Goal: Information Seeking & Learning: Understand process/instructions

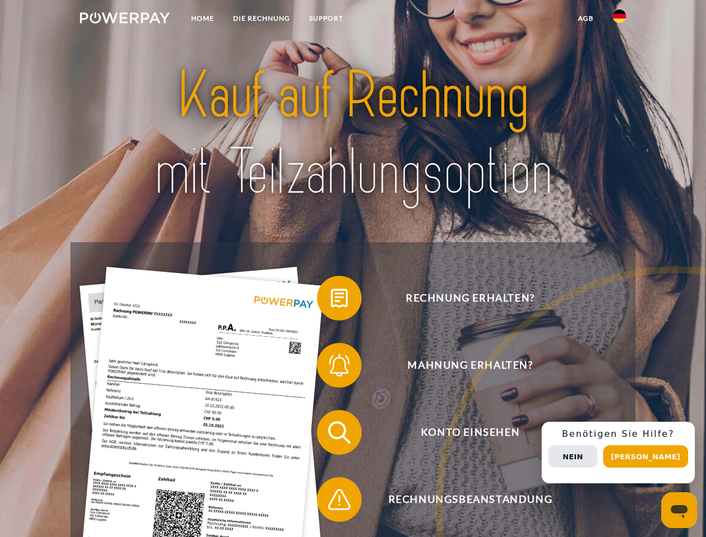
click at [125, 20] on img at bounding box center [125, 17] width 90 height 11
click at [619, 20] on img at bounding box center [619, 16] width 13 height 13
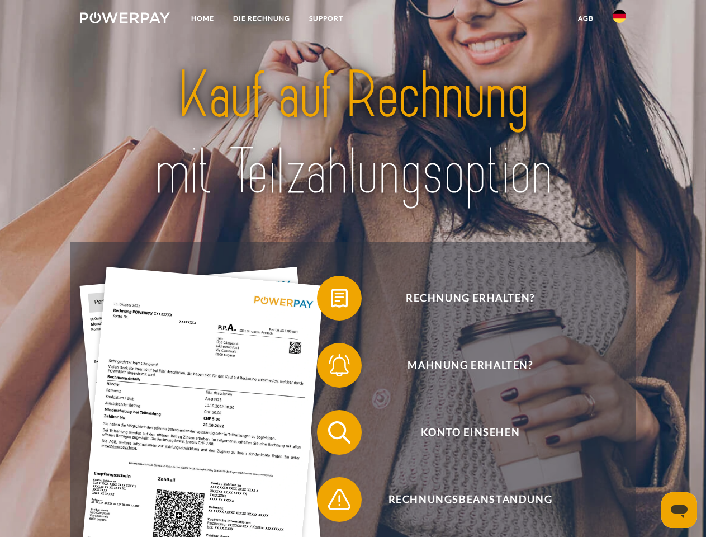
click at [585, 18] on link "agb" at bounding box center [585, 18] width 35 height 20
click at [331, 300] on span at bounding box center [323, 298] width 56 height 56
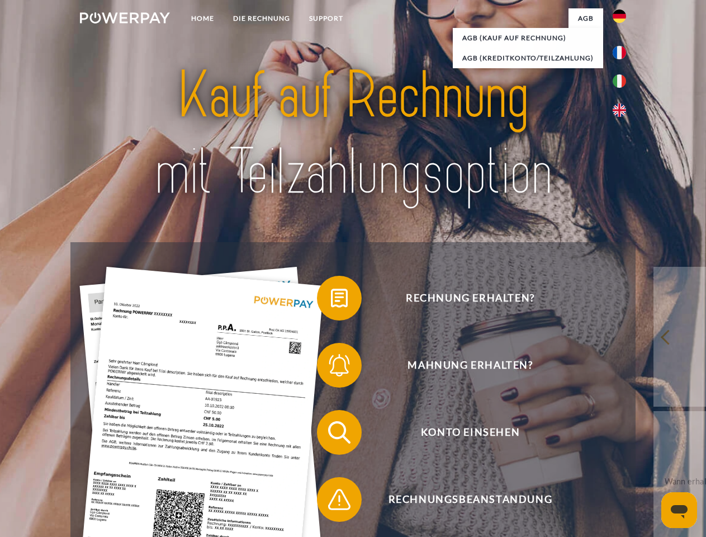
click at [331, 367] on span at bounding box center [323, 365] width 56 height 56
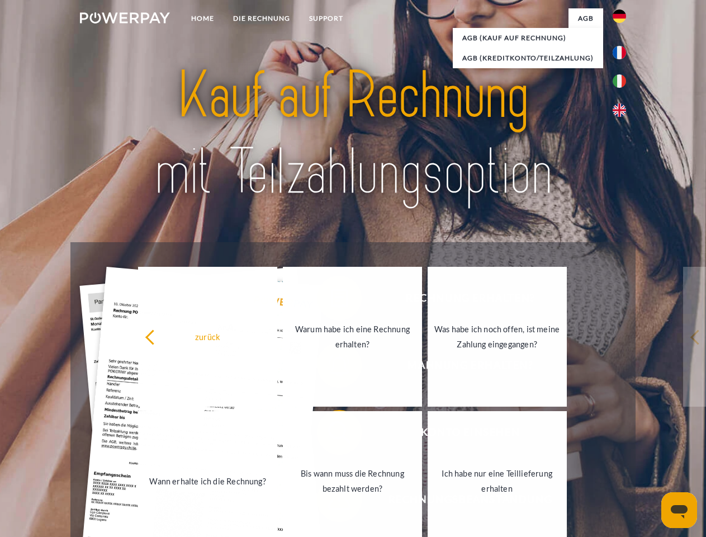
click at [331, 434] on link "Bis wann muss die Rechnung bezahlt werden?" at bounding box center [352, 481] width 139 height 140
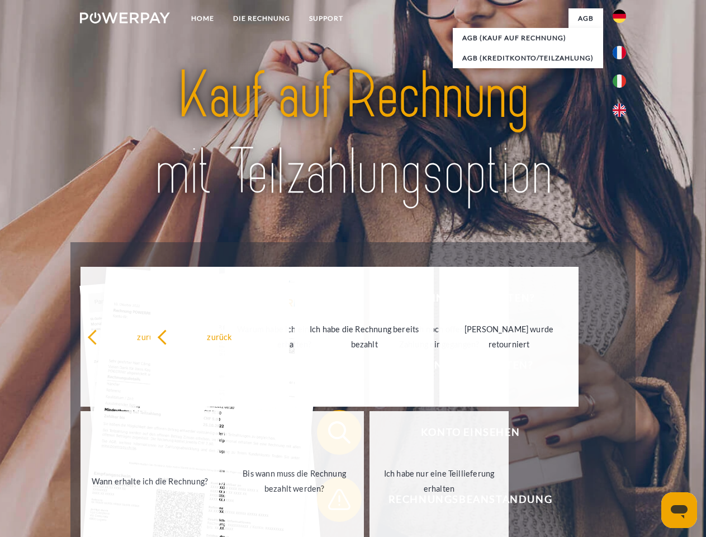
click at [331, 501] on span at bounding box center [323, 499] width 56 height 56
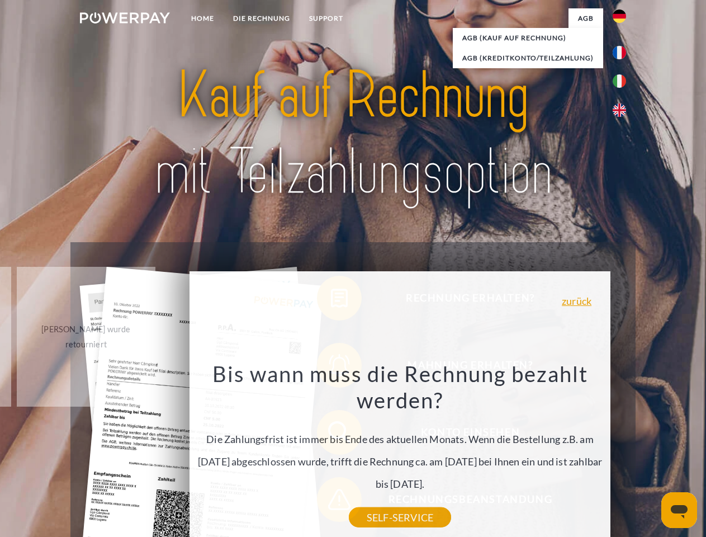
click at [622, 452] on div "Rechnung erhalten? Mahnung erhalten? Konto einsehen" at bounding box center [352, 465] width 564 height 447
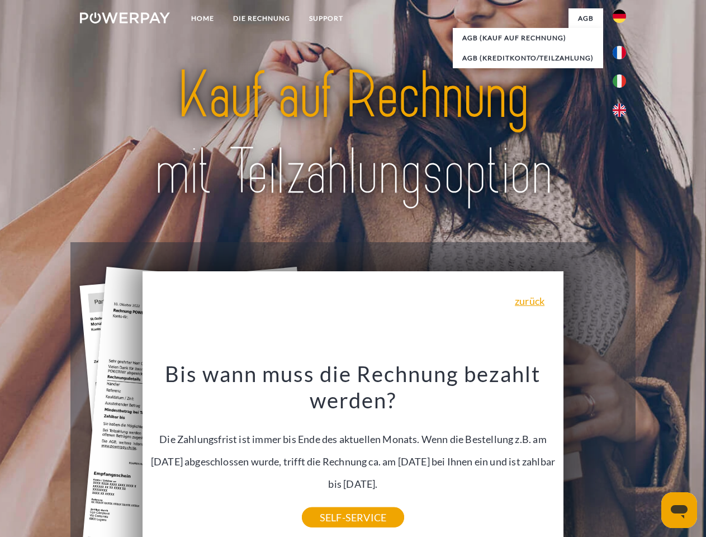
click at [595, 454] on span "Konto einsehen" at bounding box center [470, 432] width 274 height 45
click at [649, 456] on header "Home DIE RECHNUNG SUPPORT" at bounding box center [353, 386] width 706 height 772
